Goal: Obtain resource: Obtain resource

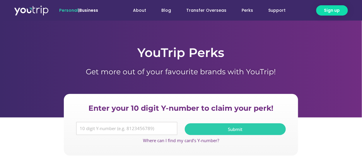
click at [139, 122] on input "Y Number" at bounding box center [126, 128] width 101 height 13
type input "8890538566"
click at [202, 128] on span "Submit" at bounding box center [235, 129] width 87 height 4
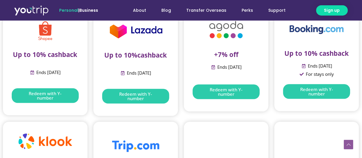
scroll to position [183, 0]
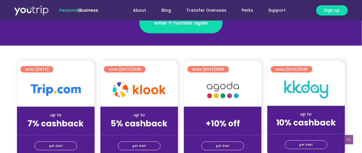
scroll to position [139, 0]
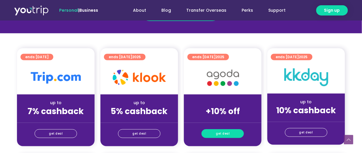
click at [224, 130] on span "get deal" at bounding box center [223, 134] width 14 height 8
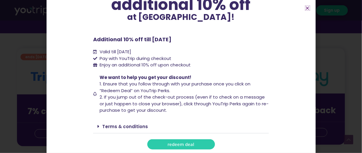
scroll to position [57, 0]
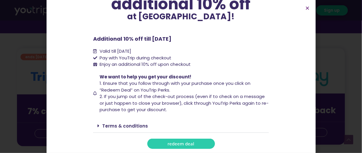
click at [170, 140] on link "redeem deal" at bounding box center [181, 144] width 68 height 10
